Goal: Task Accomplishment & Management: Manage account settings

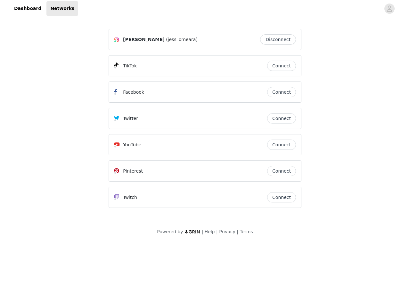
click at [205, 121] on div "Twitter" at bounding box center [190, 118] width 153 height 8
click at [205, 9] on div at bounding box center [229, 8] width 303 height 14
click at [390, 9] on icon "avatar" at bounding box center [390, 9] width 6 height 10
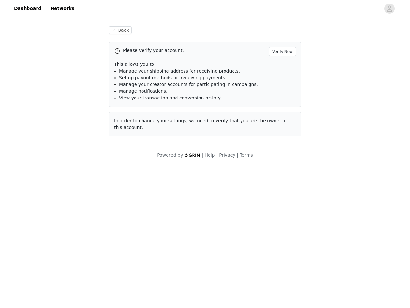
click at [282, 66] on p "This allows you to:" at bounding box center [205, 64] width 182 height 7
click at [282, 92] on li "Manage notifications." at bounding box center [207, 91] width 177 height 7
click at [282, 118] on span "In order to change your settings, we need to verify that you are the owner of t…" at bounding box center [200, 124] width 173 height 12
click at [282, 145] on div "Back Please verify your account. Verify Now This allows you to: Manage your shi…" at bounding box center [205, 85] width 208 height 133
click at [282, 171] on body "Dashboard Networks Back Please verify your account. Verify Now This allows you …" at bounding box center [205, 154] width 410 height 308
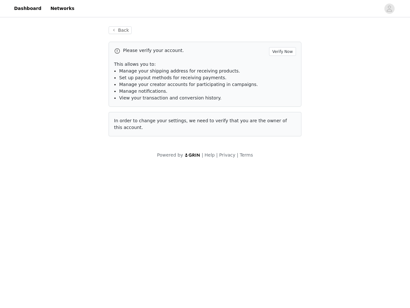
click at [282, 197] on body "Dashboard Networks Back Please verify your account. Verify Now This allows you …" at bounding box center [205, 154] width 410 height 308
